Goal: Task Accomplishment & Management: Complete application form

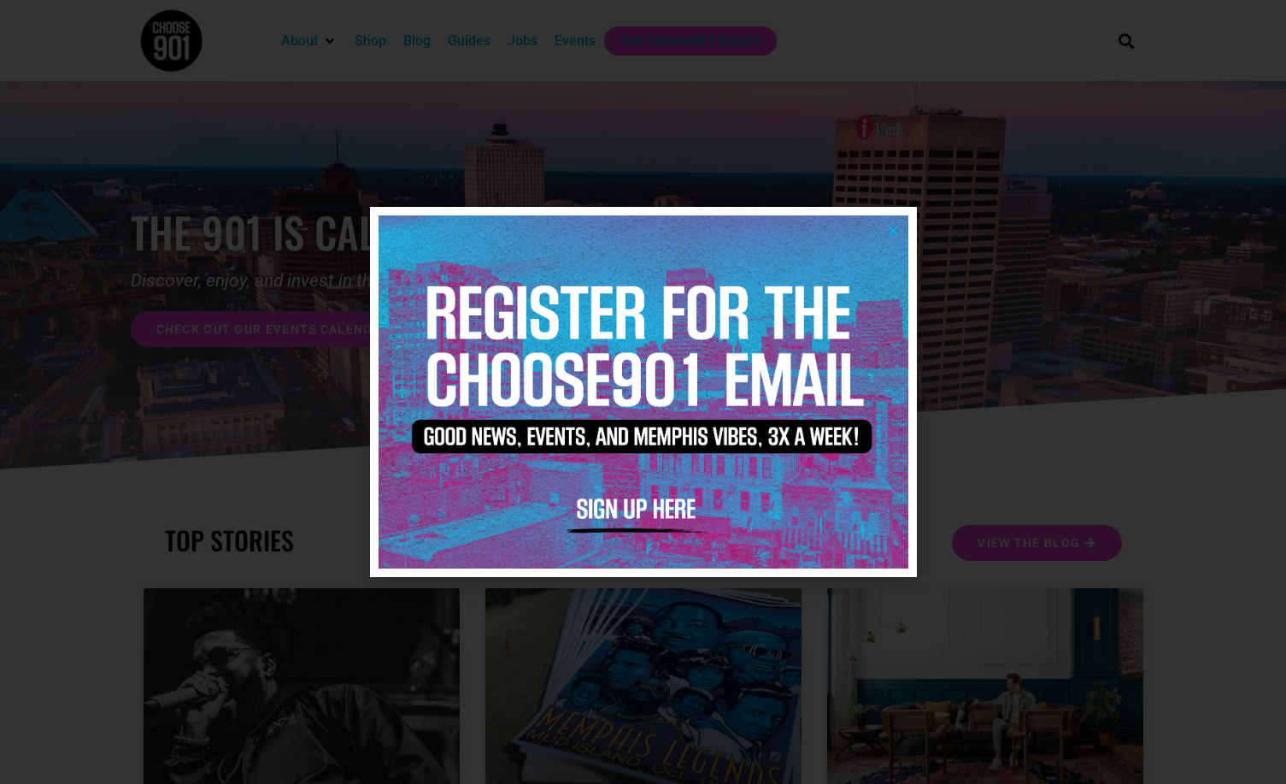
click at [1014, 330] on div at bounding box center [643, 392] width 1286 height 784
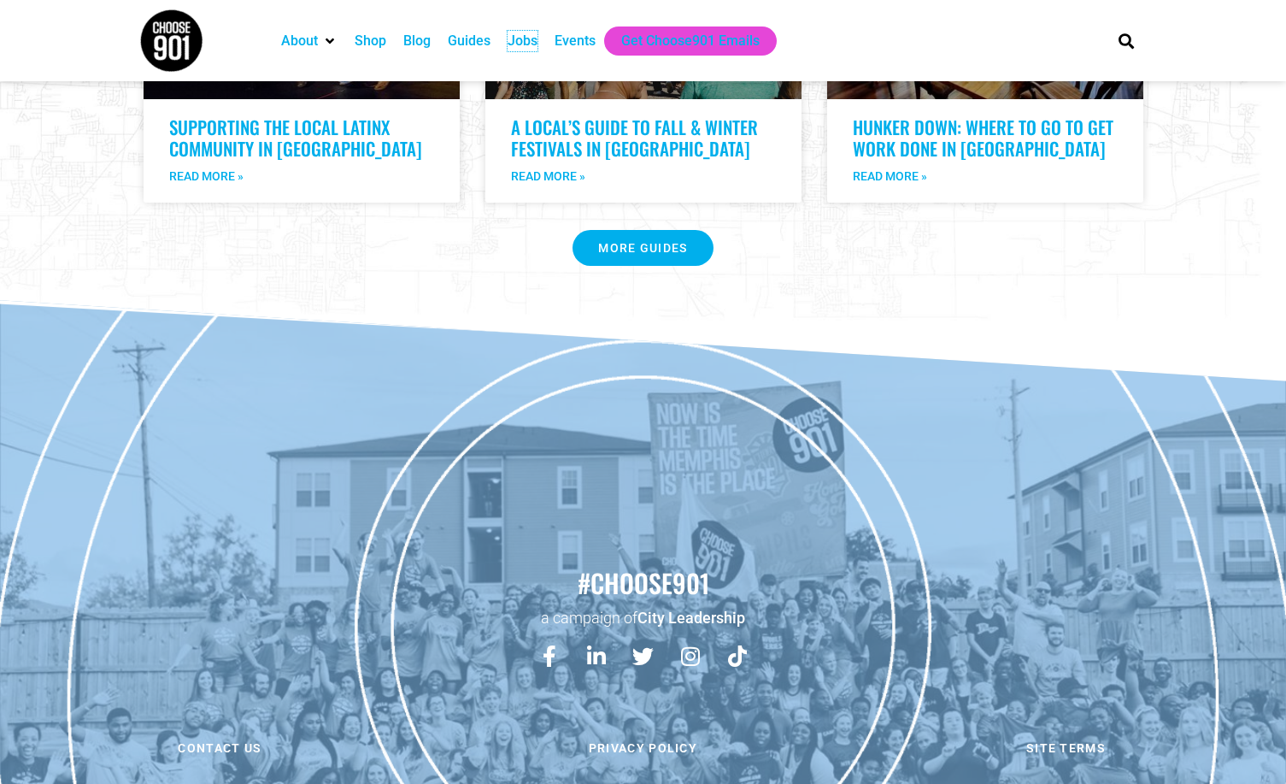
scroll to position [3516, 0]
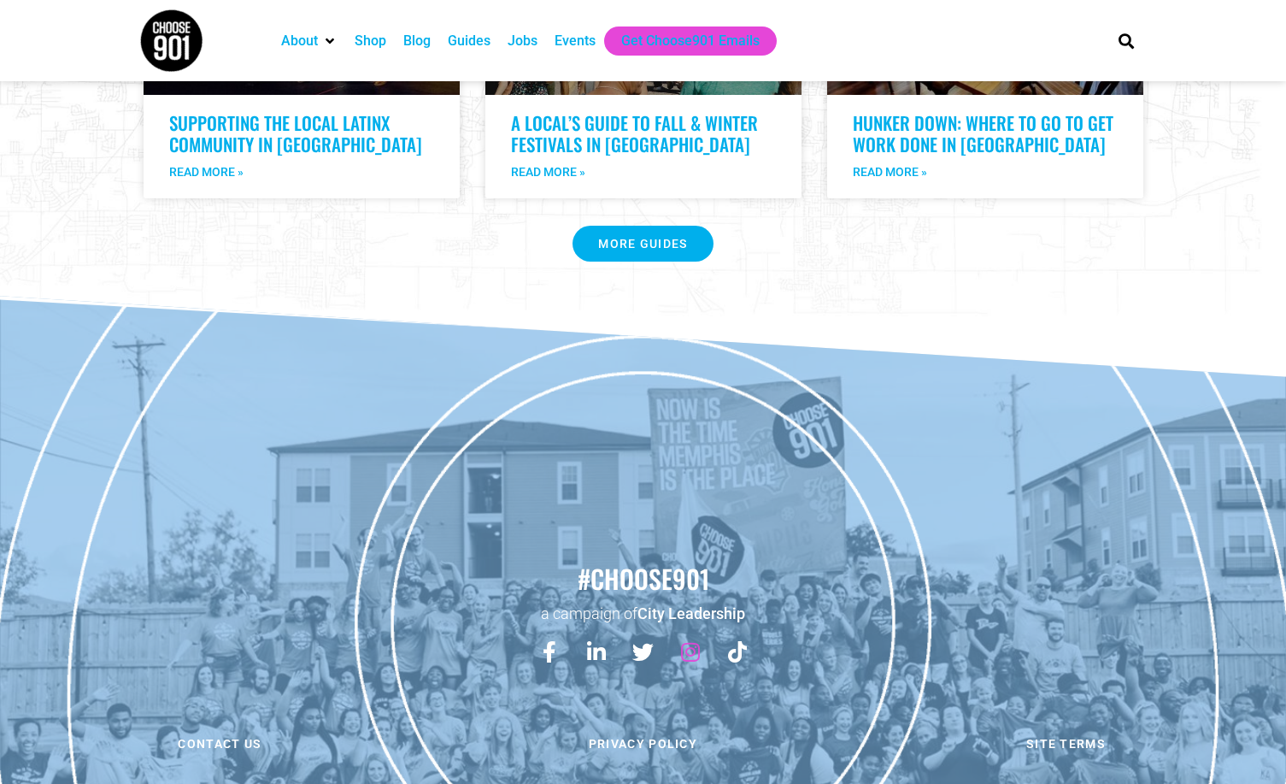
click at [687, 641] on icon at bounding box center [689, 651] width 21 height 21
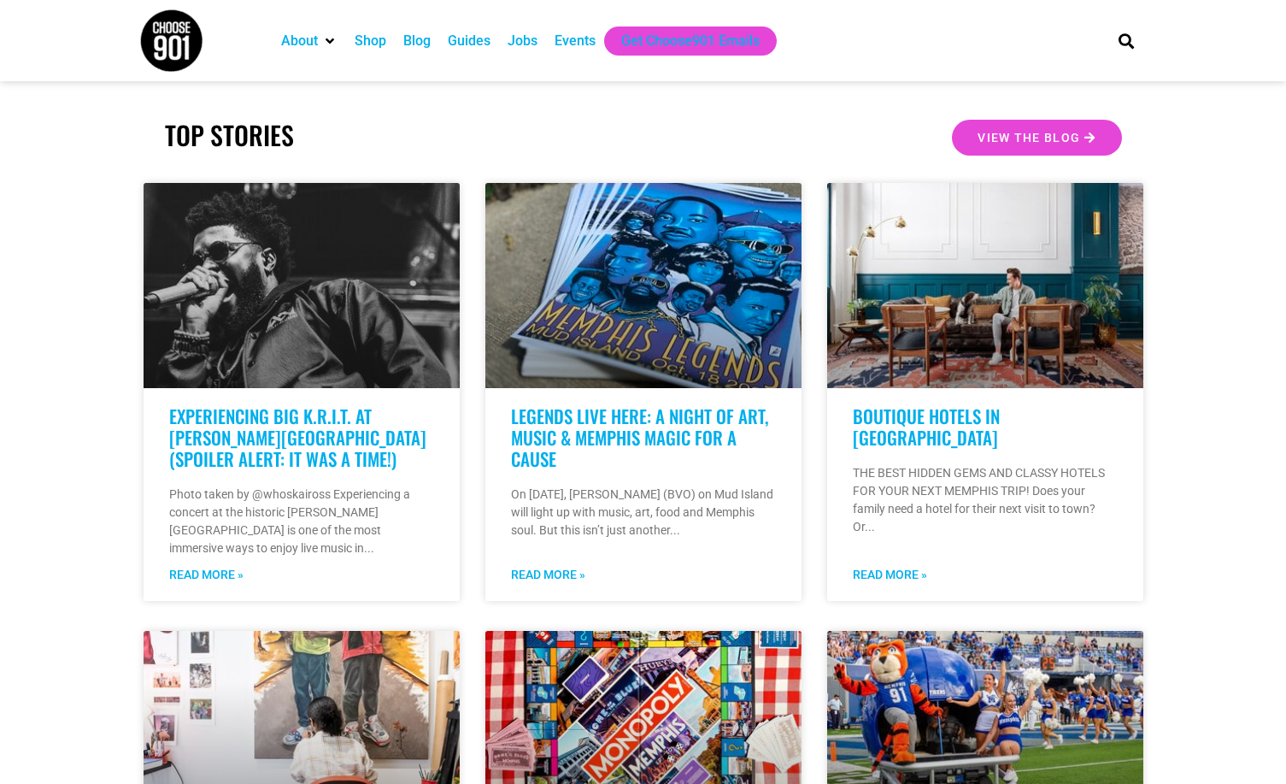
scroll to position [0, 0]
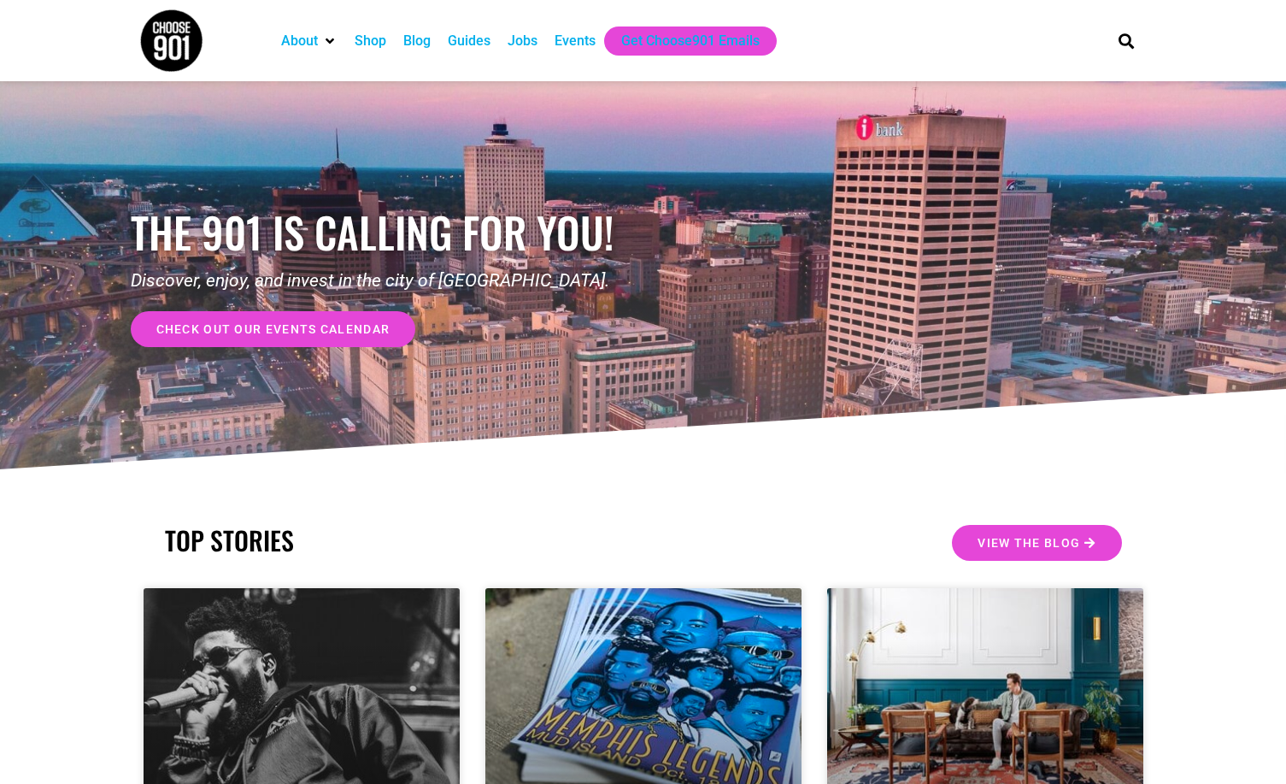
drag, startPoint x: 785, startPoint y: 344, endPoint x: 750, endPoint y: -80, distance: 426.2
click at [566, 49] on div "Events" at bounding box center [575, 41] width 41 height 21
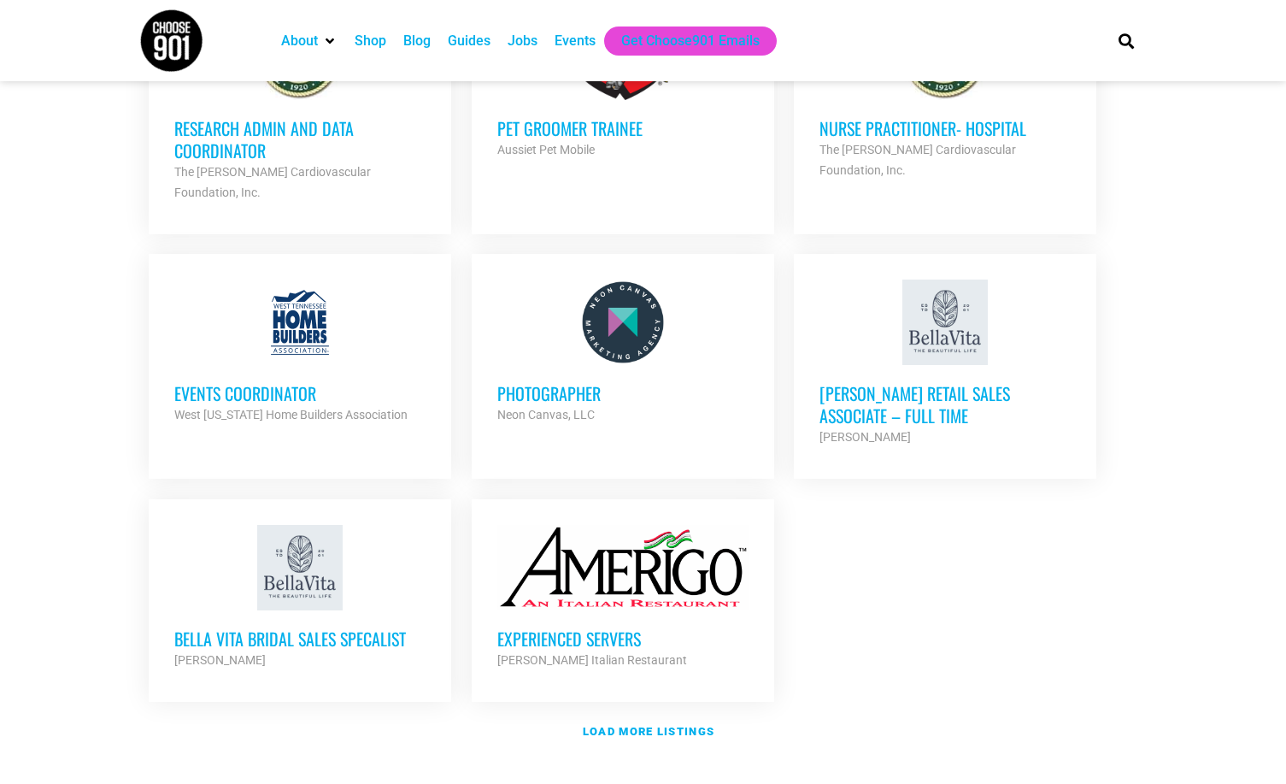
scroll to position [1795, 0]
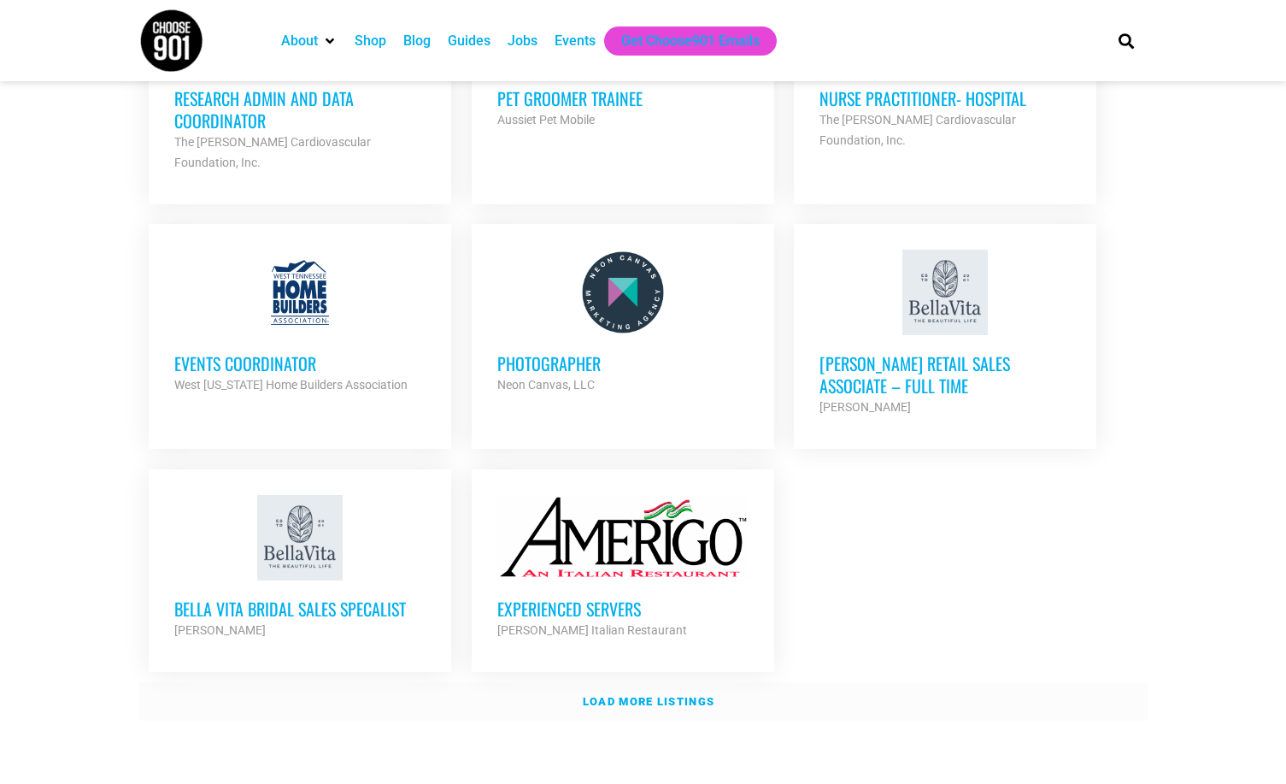
click at [683, 695] on strong "Load more listings" at bounding box center [649, 701] width 132 height 13
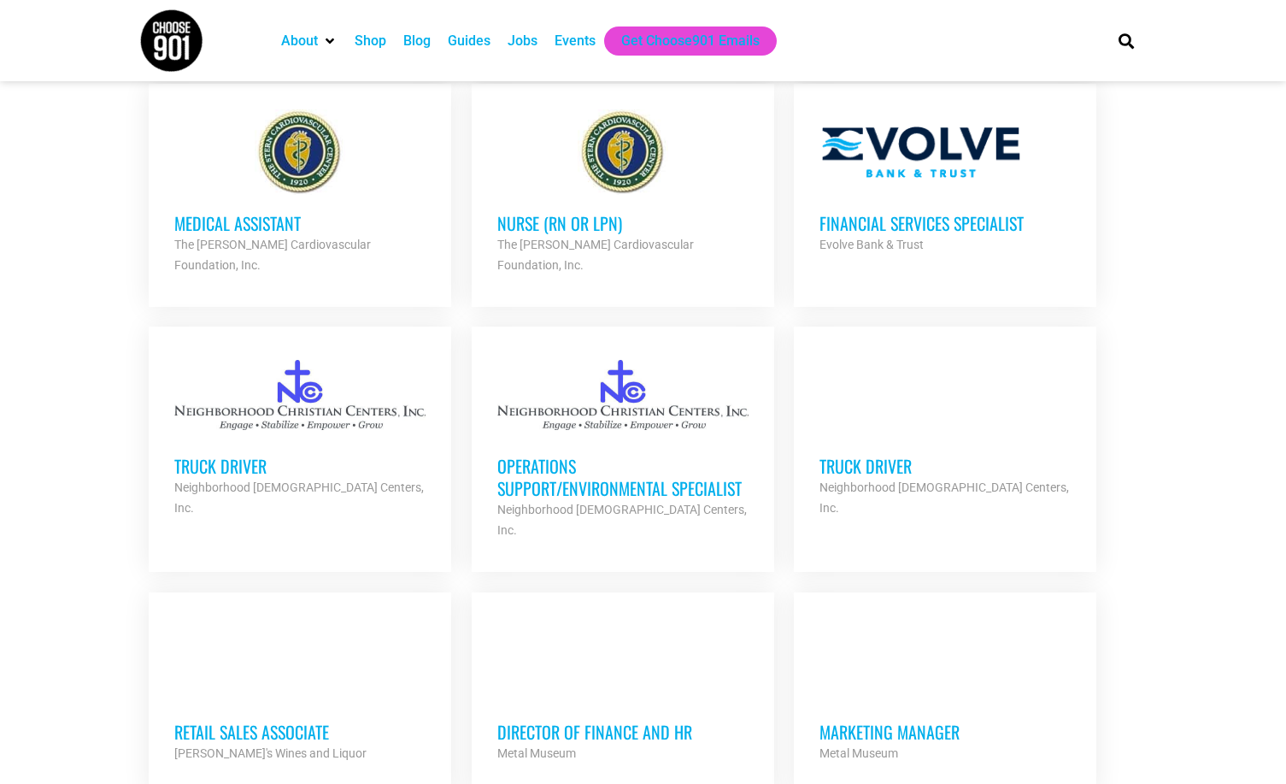
scroll to position [2649, 0]
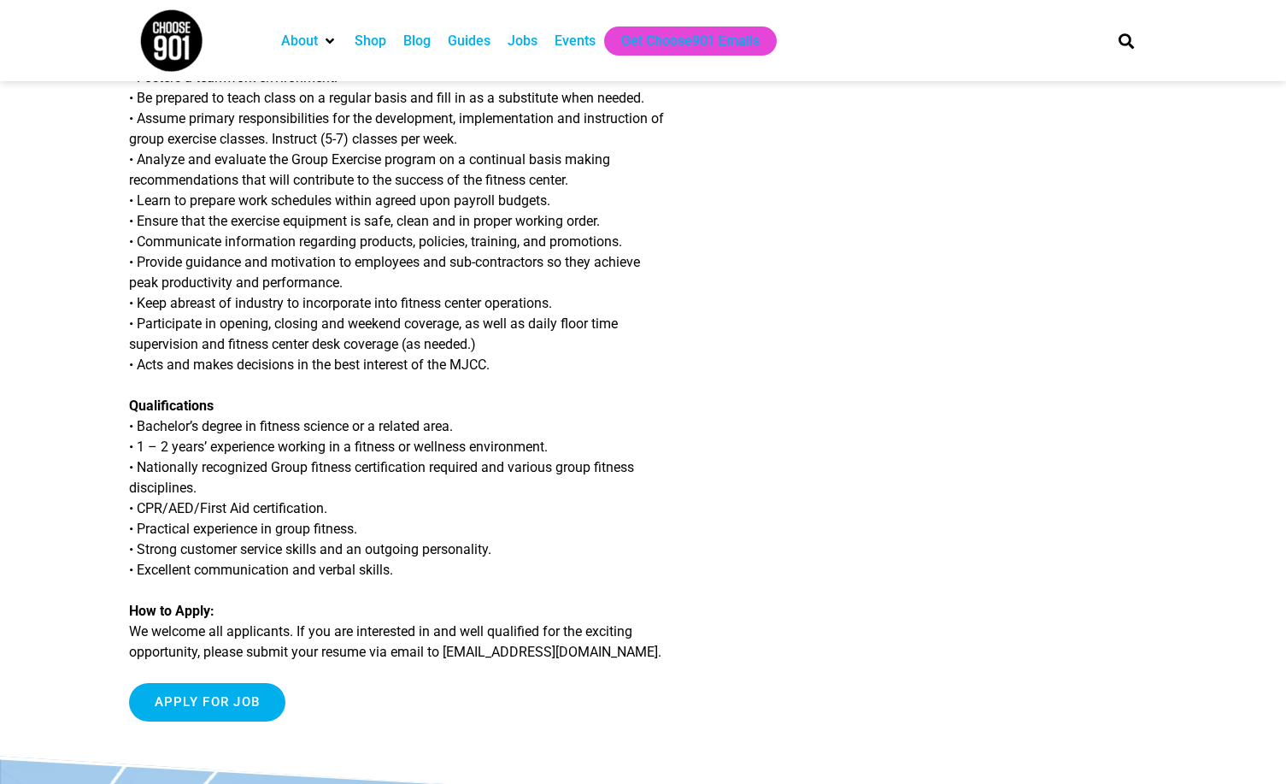
scroll to position [427, 0]
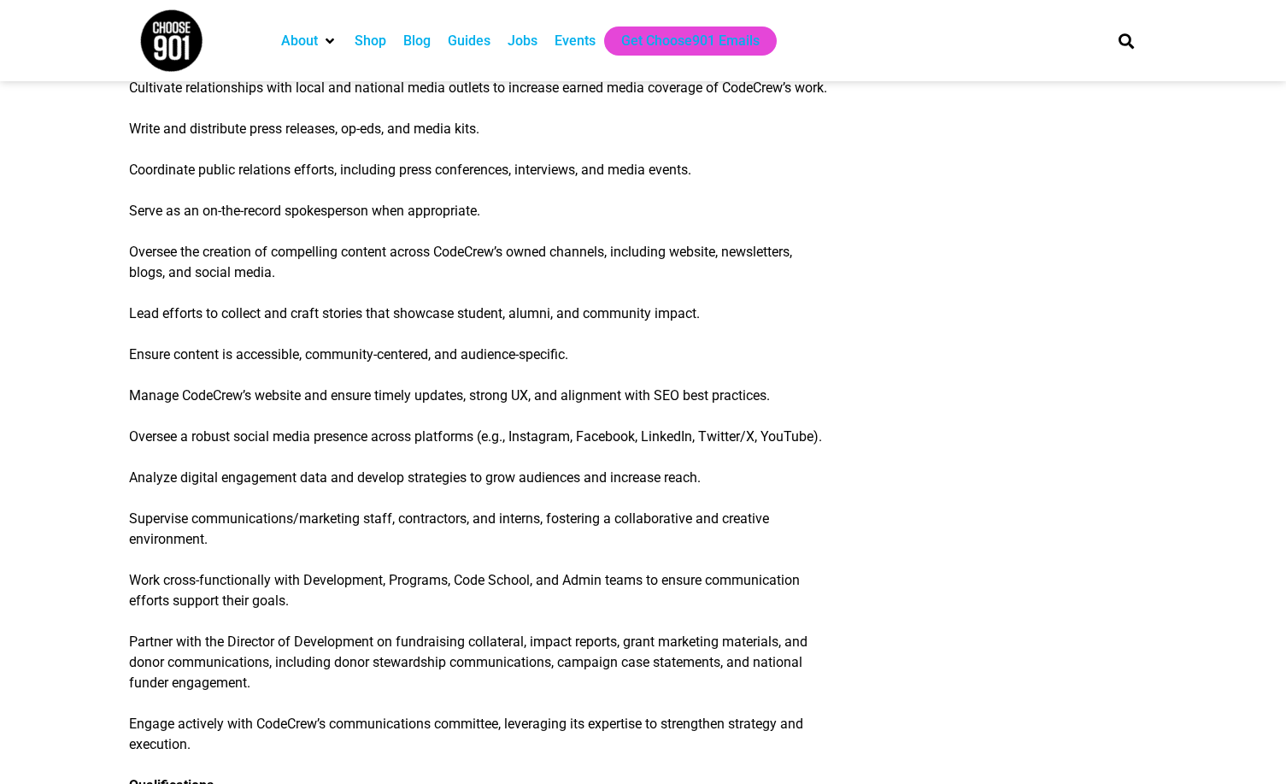
scroll to position [1538, 0]
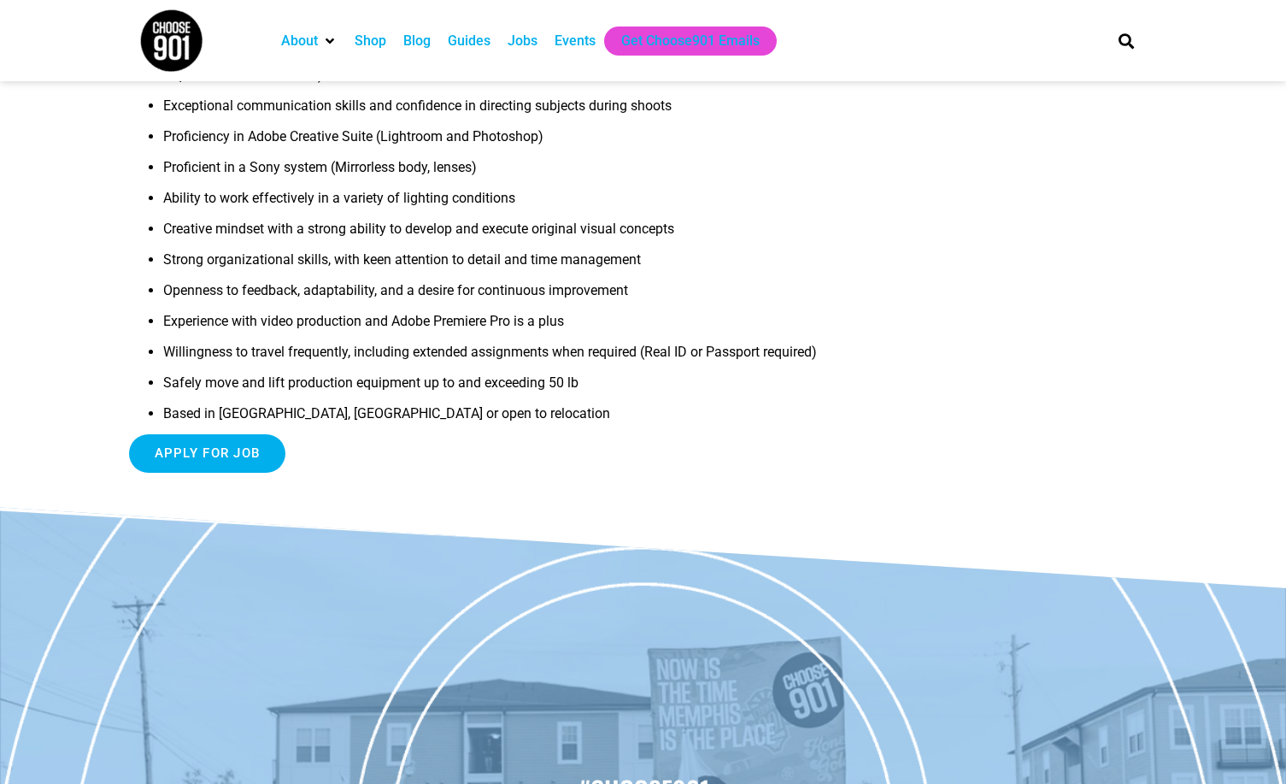
scroll to position [925, 0]
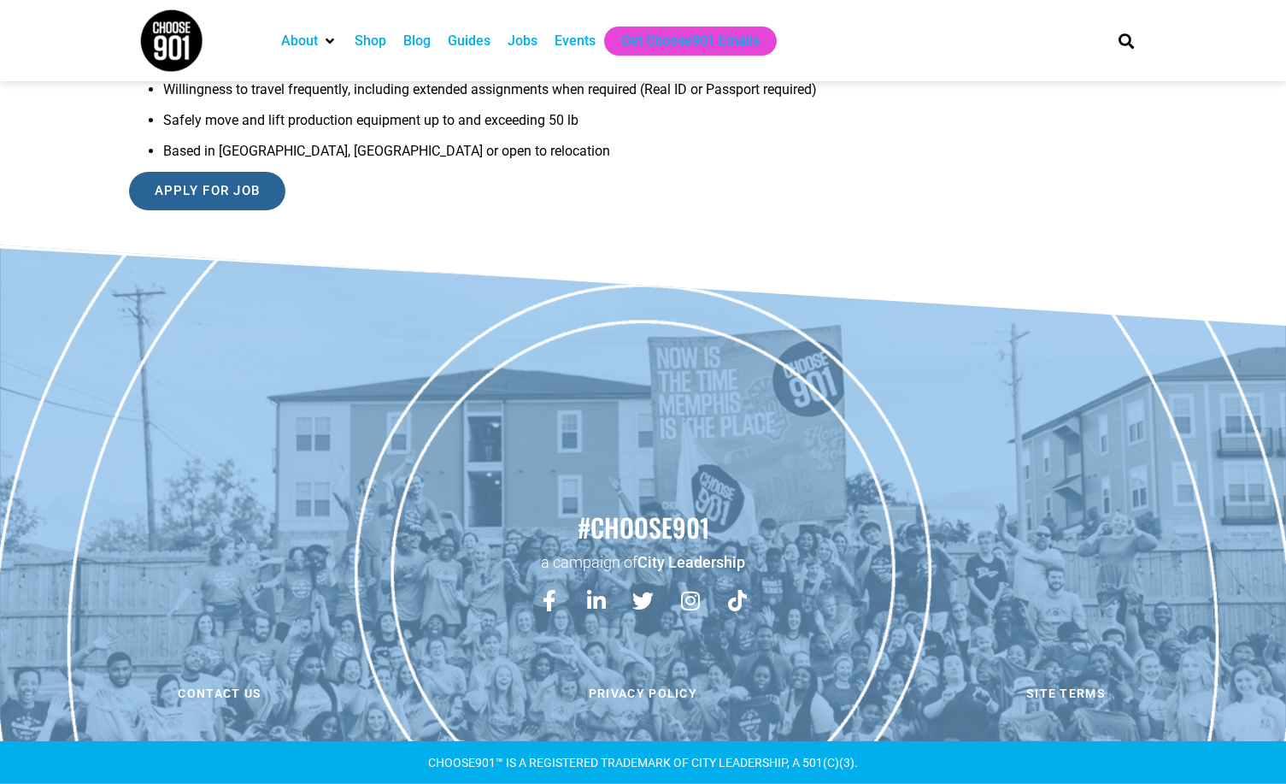
click at [238, 183] on input "Apply for job" at bounding box center [207, 191] width 157 height 38
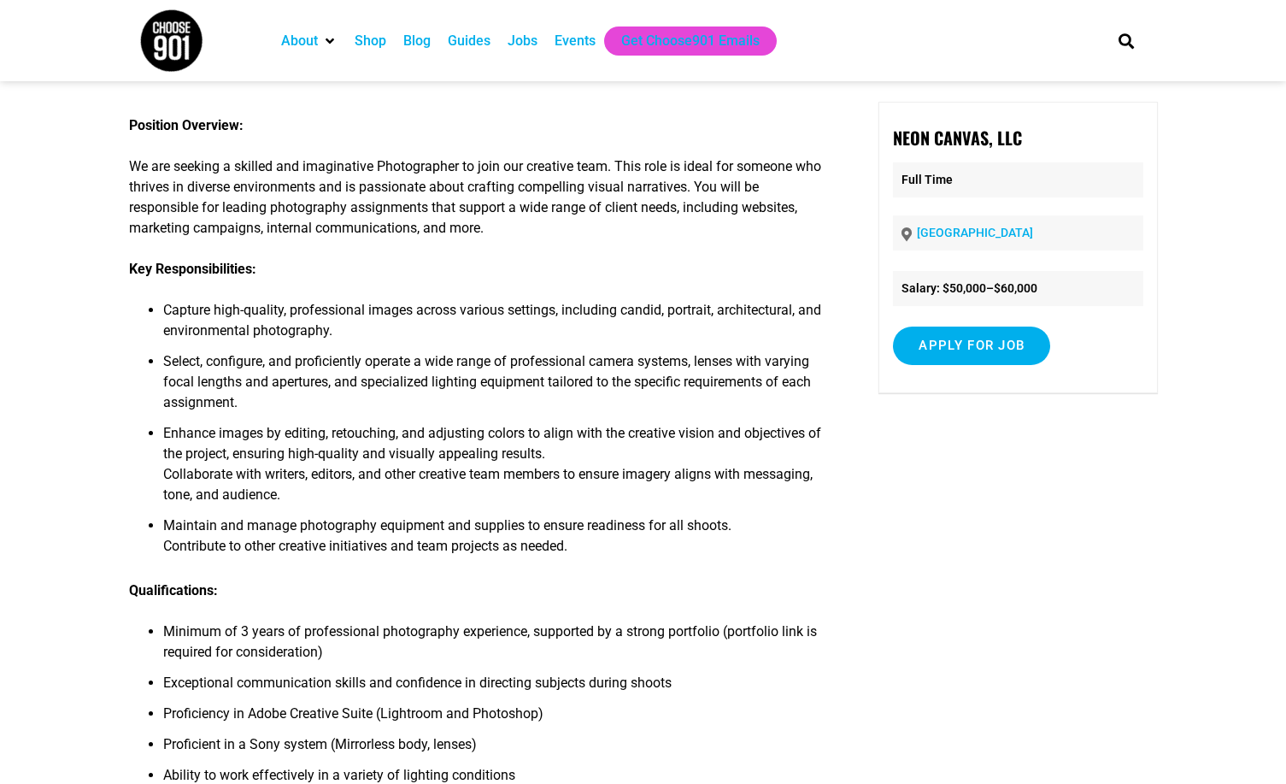
scroll to position [513, 0]
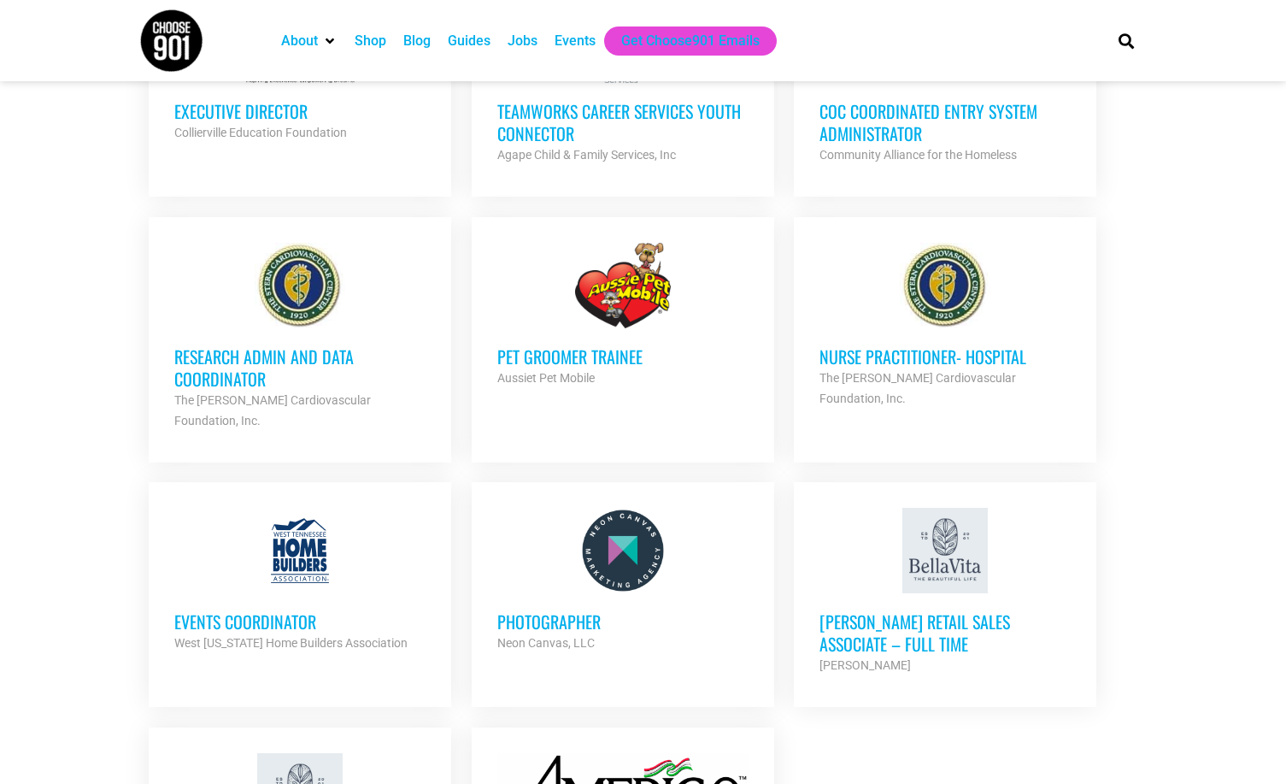
scroll to position [1709, 0]
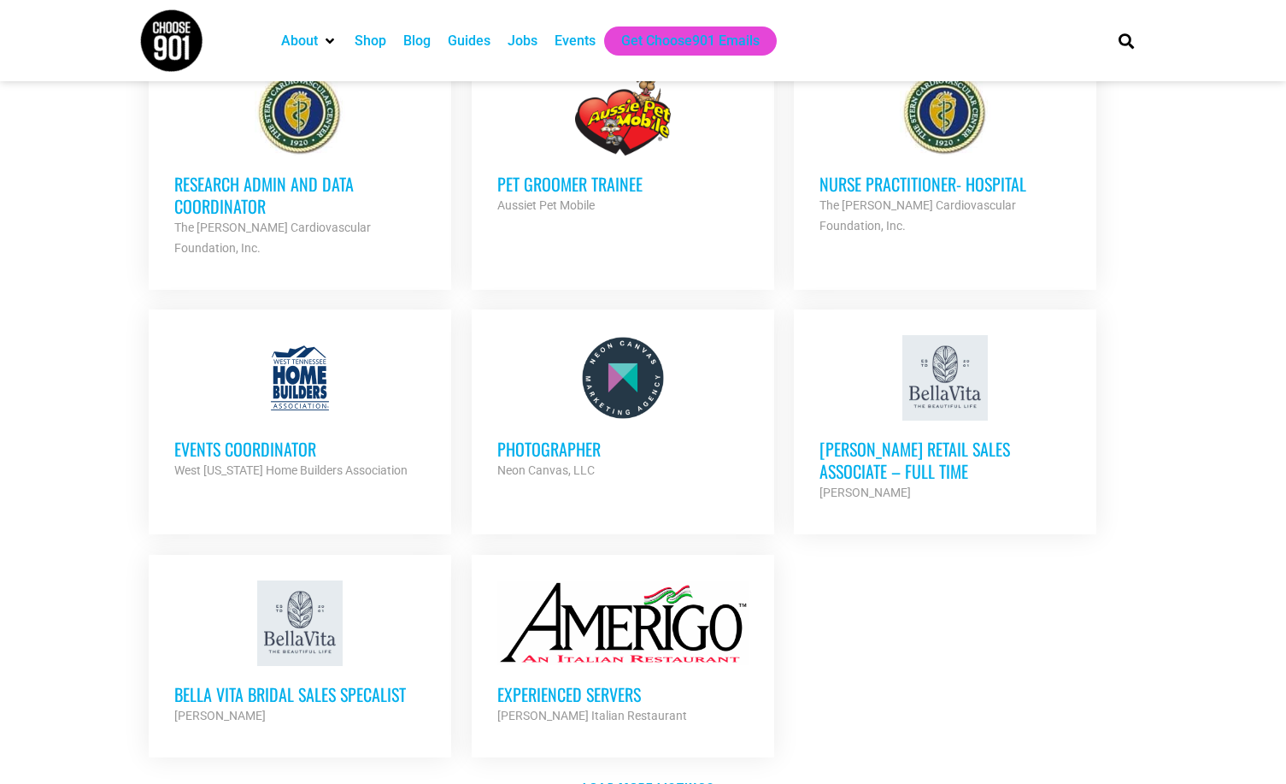
click at [649, 393] on div at bounding box center [622, 377] width 251 height 85
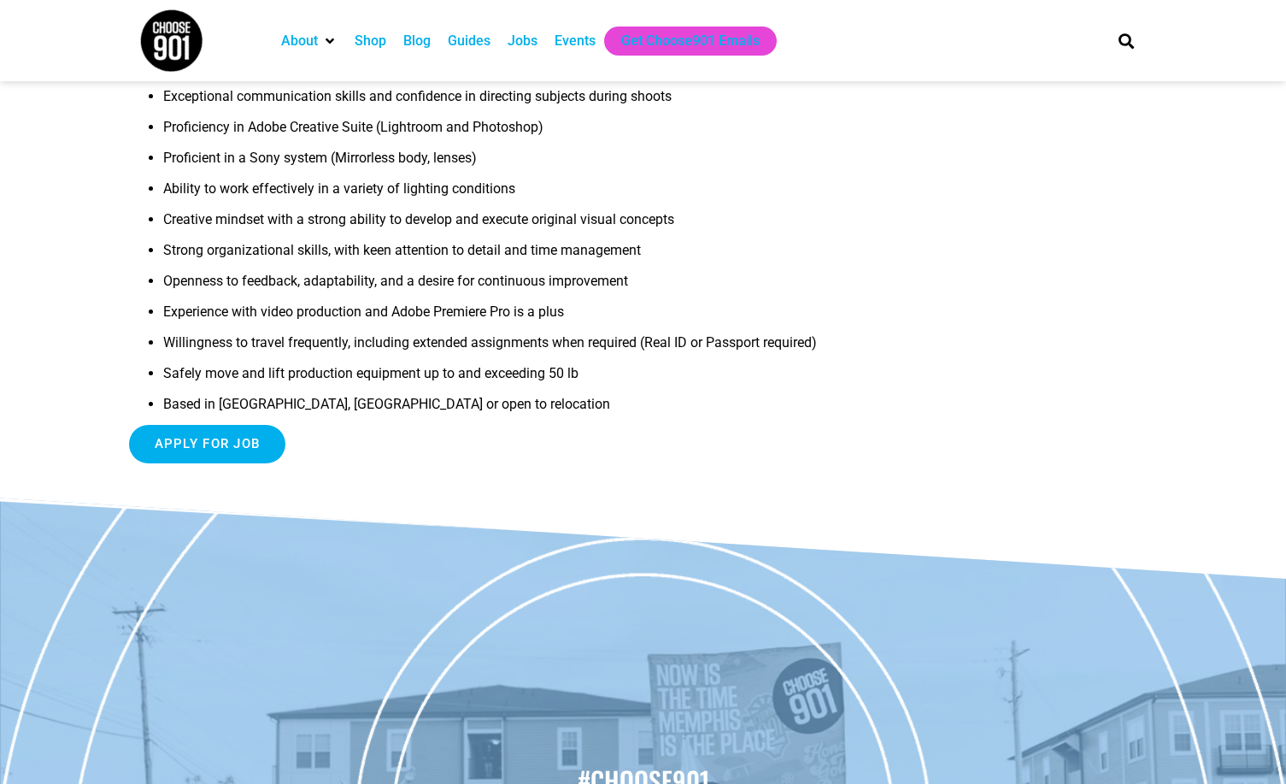
scroll to position [497, 0]
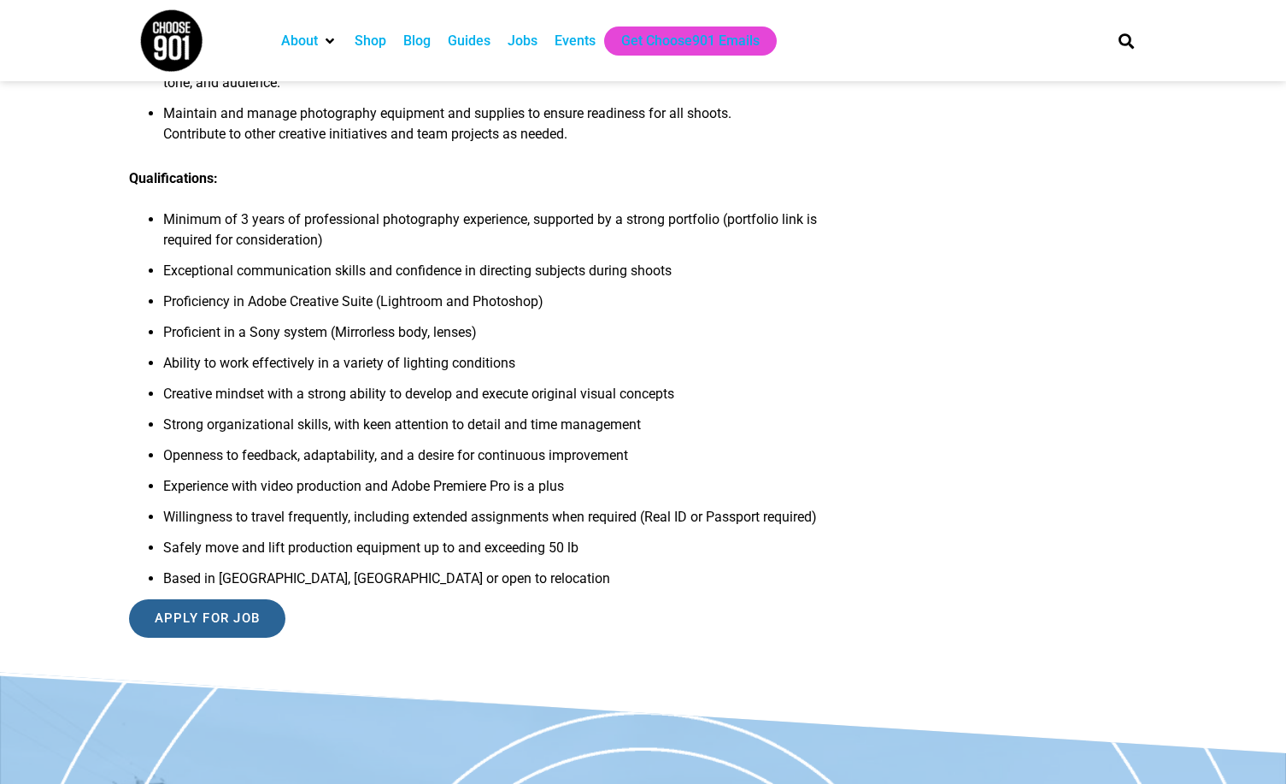
click at [239, 637] on input "Apply for job" at bounding box center [207, 618] width 157 height 38
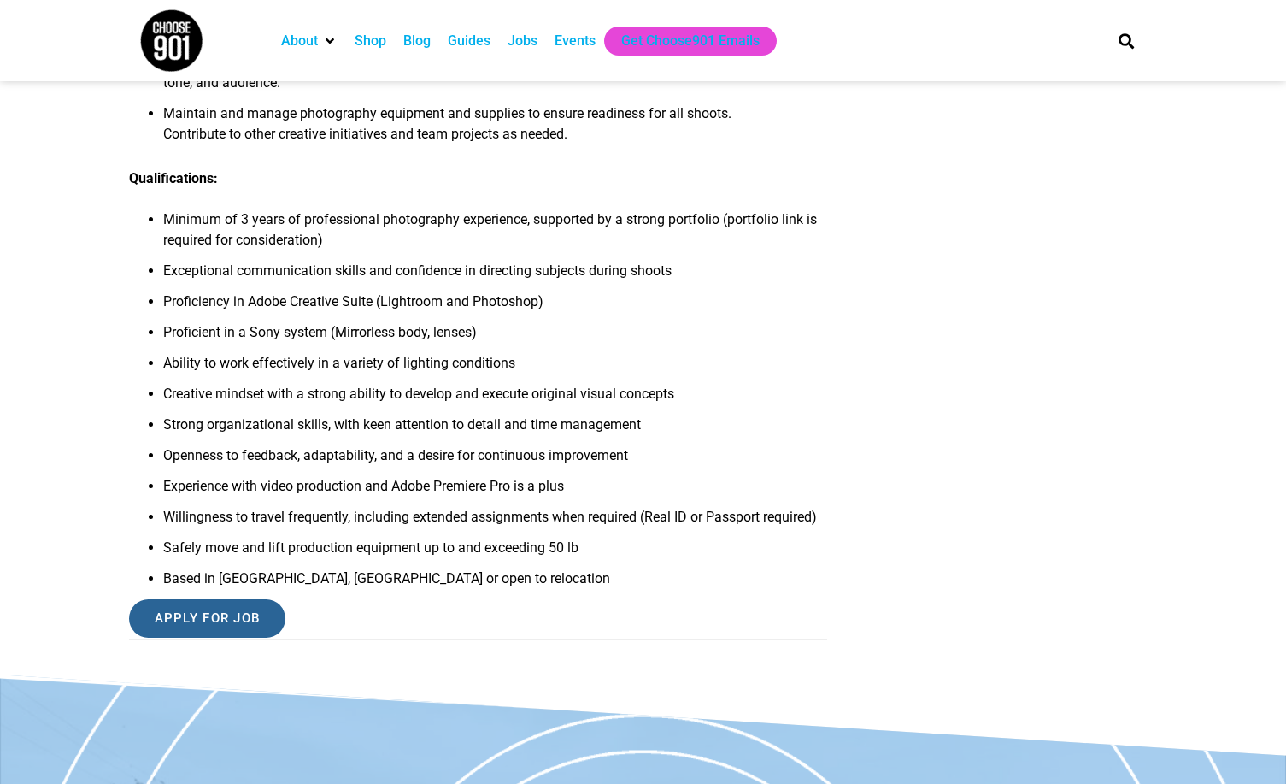
click at [238, 615] on input "Apply for job" at bounding box center [207, 618] width 157 height 38
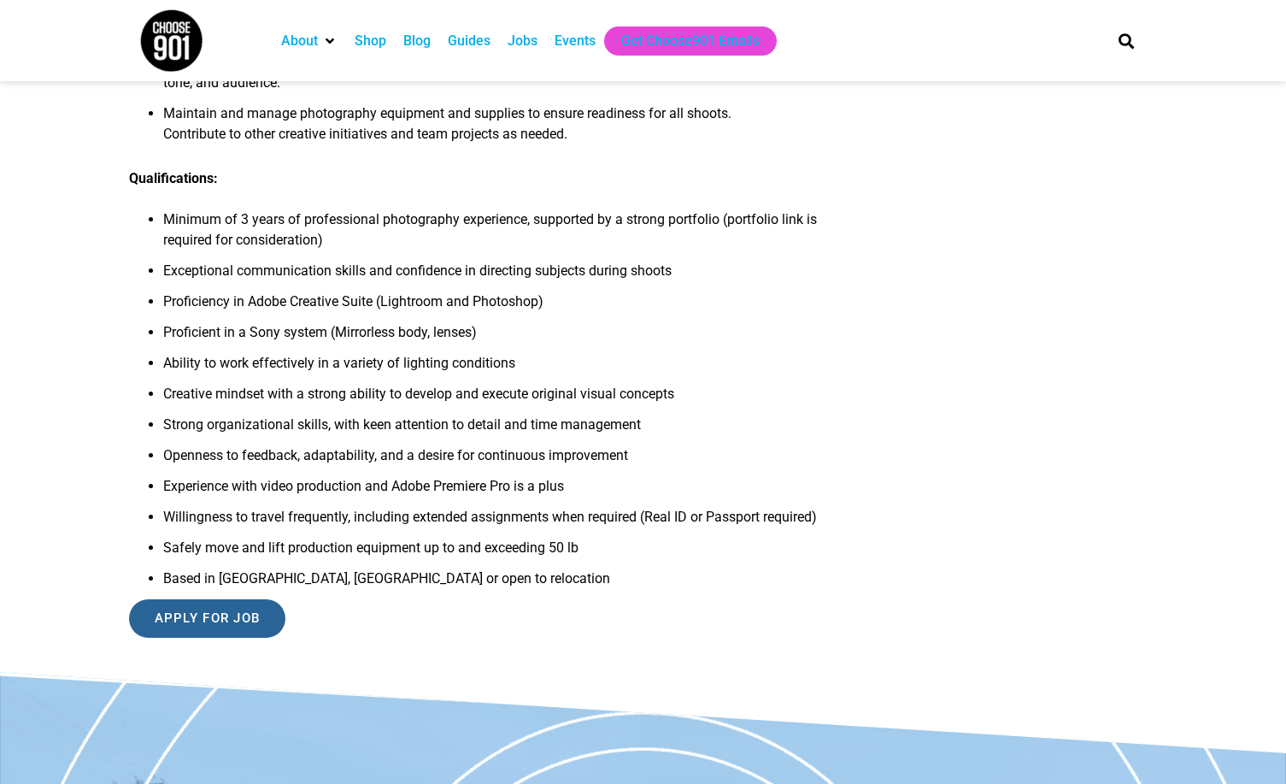
click at [246, 613] on input "Apply for job" at bounding box center [207, 618] width 157 height 38
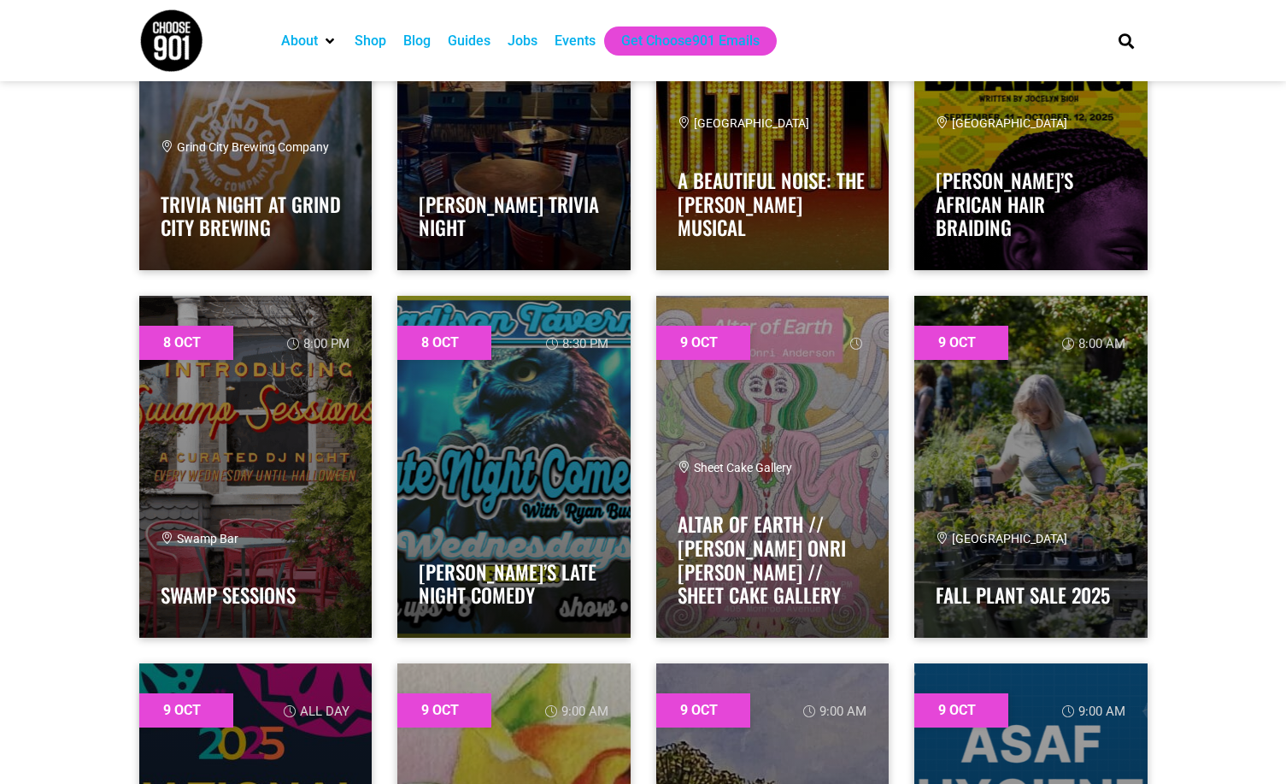
scroll to position [5384, 0]
